Goal: Use online tool/utility

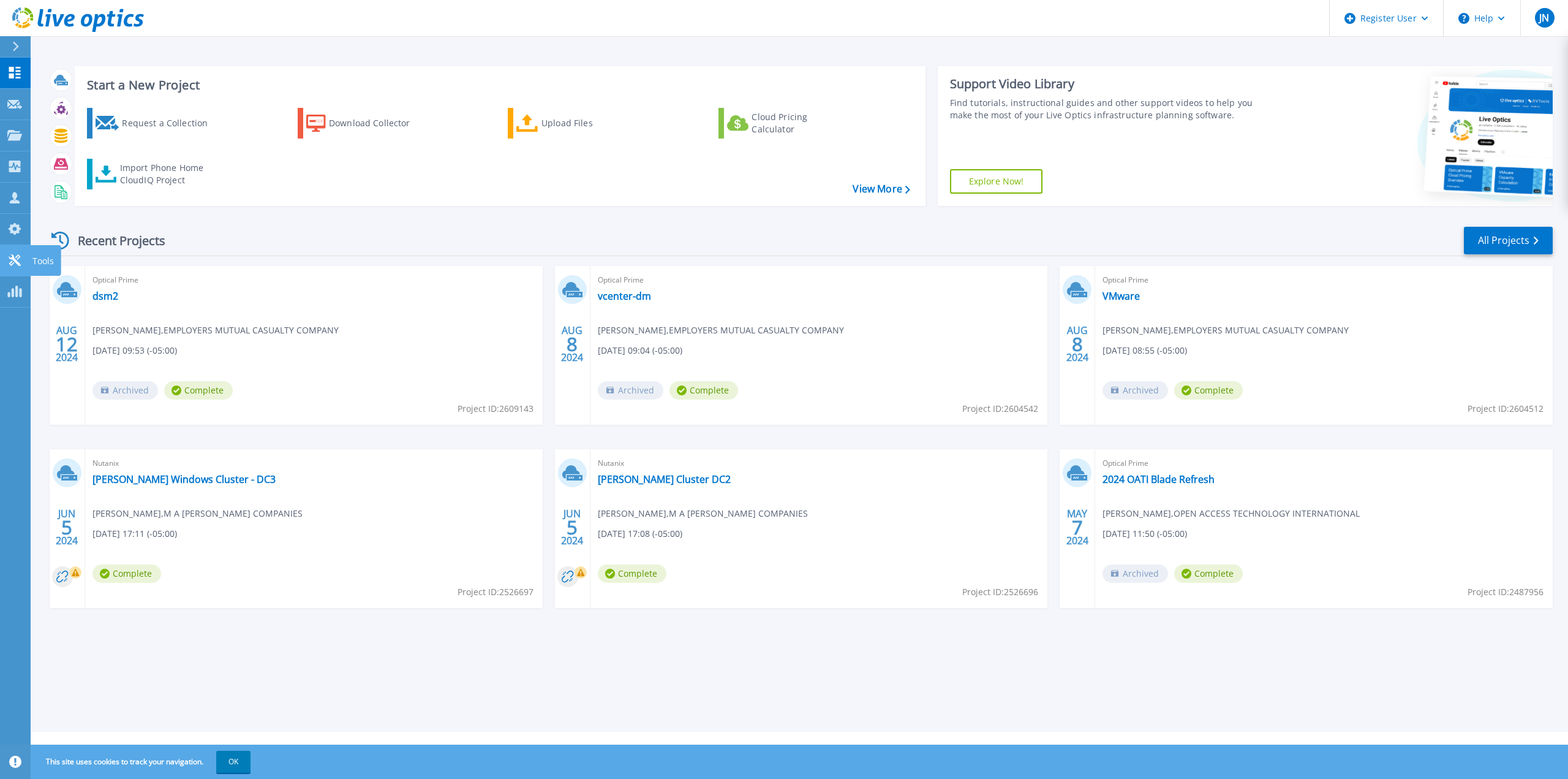
click at [13, 252] on link "Tools Tools" at bounding box center [15, 260] width 31 height 31
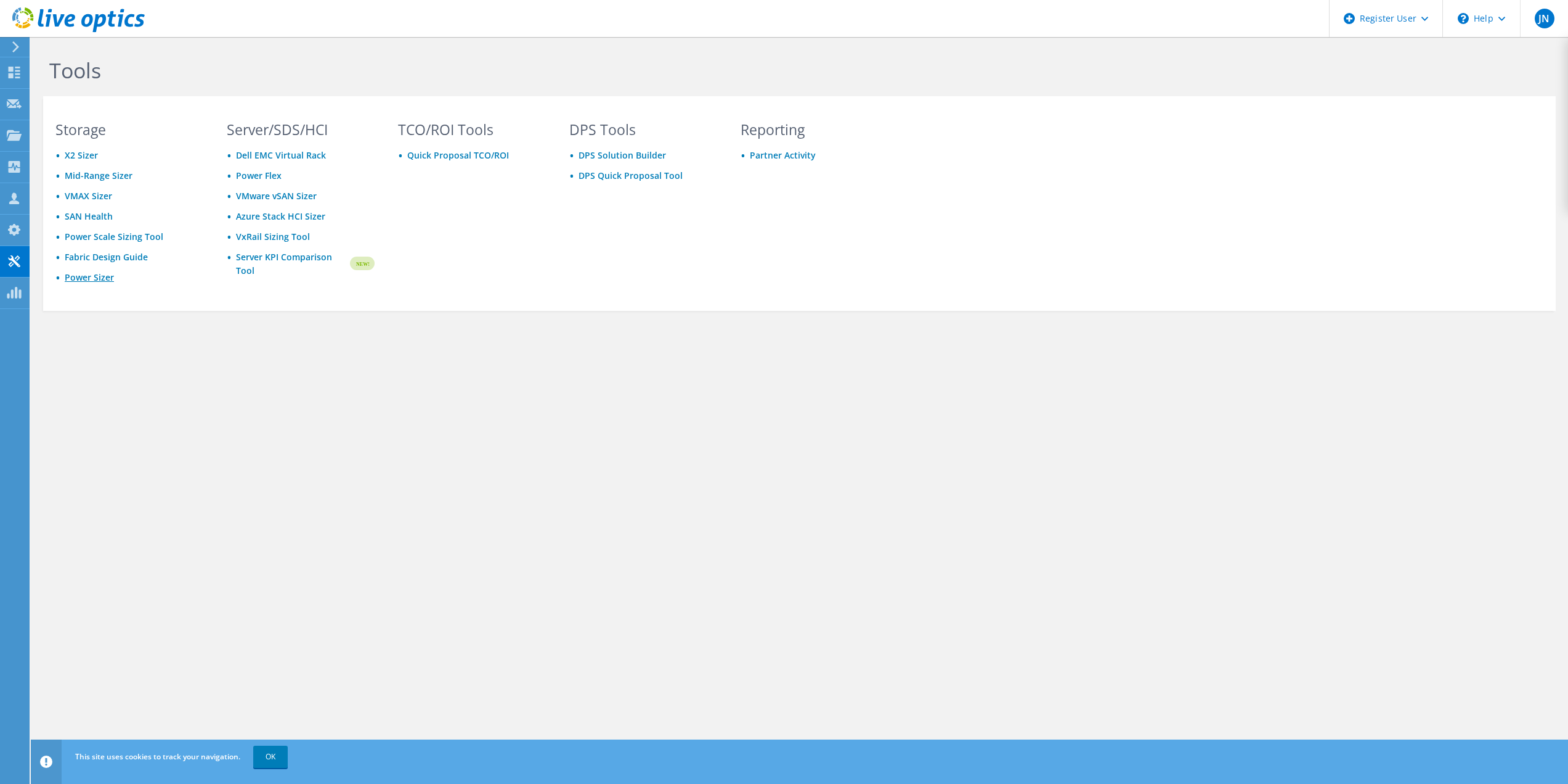
click at [82, 281] on link "Power Sizer" at bounding box center [89, 276] width 49 height 12
